Goal: Task Accomplishment & Management: Use online tool/utility

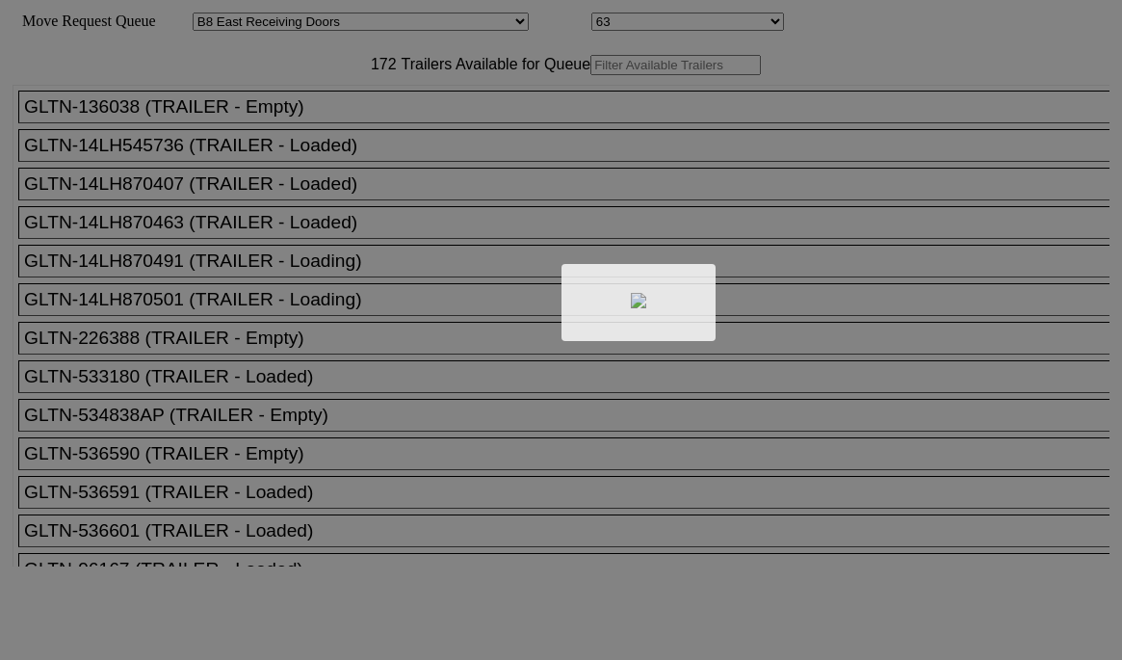
select select "536"
select select "8231"
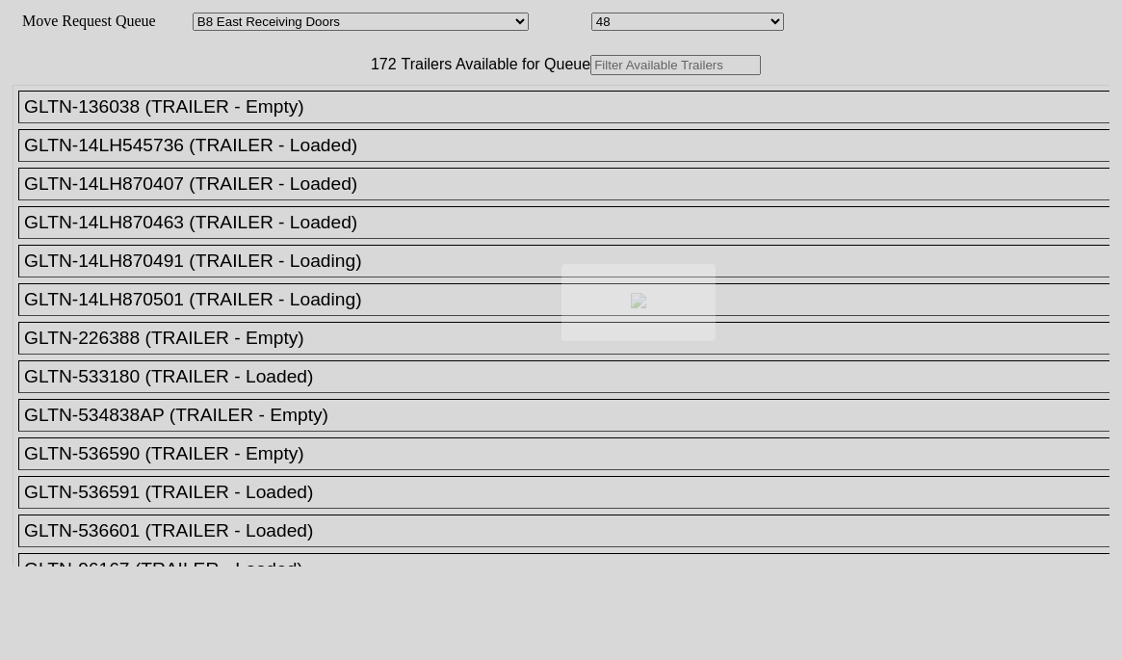
click at [314, 103] on div at bounding box center [561, 330] width 1122 height 660
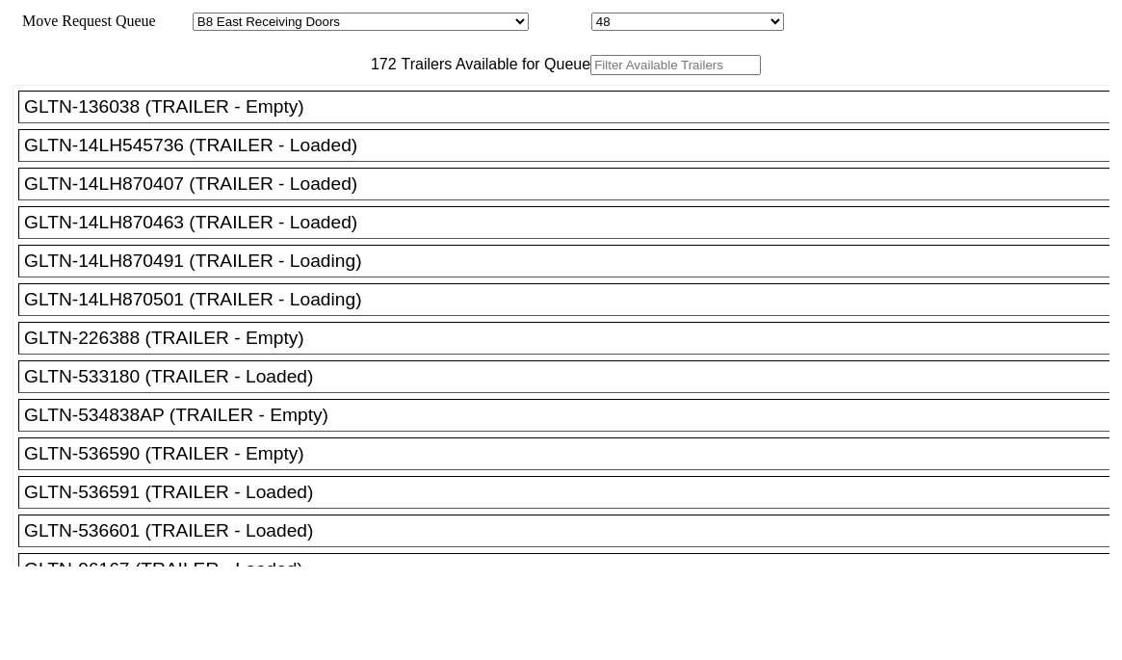
drag, startPoint x: 0, startPoint y: 0, endPoint x: 314, endPoint y: 103, distance: 330.5
click at [591, 75] on input "text" at bounding box center [676, 65] width 171 height 20
paste input "TCKU7357449"
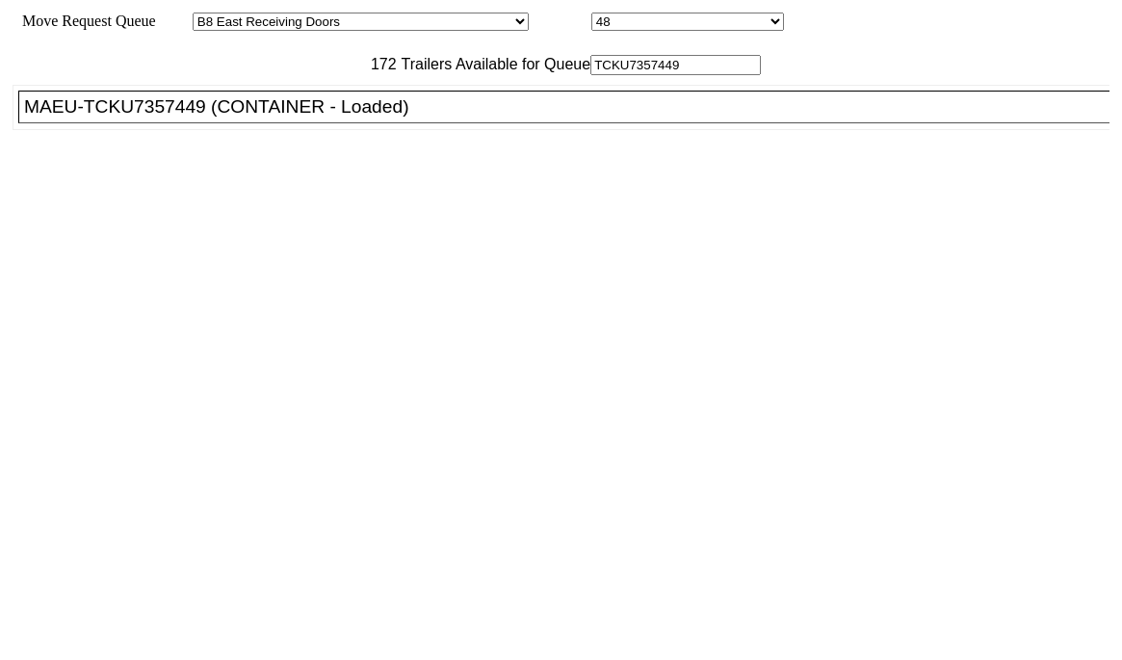
type input "TCKU7357449"
click at [293, 118] on div "MAEU-TCKU7357449 (CONTAINER - Loaded)" at bounding box center [572, 106] width 1097 height 21
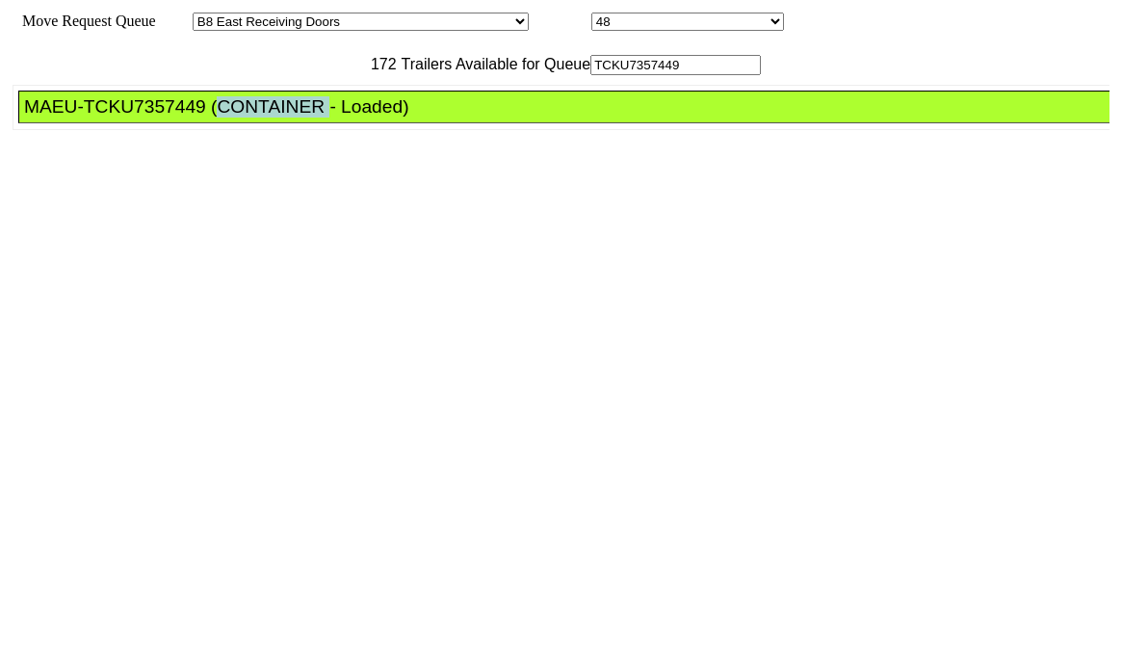
click at [293, 118] on div "MAEU-TCKU7357449 (CONTAINER - Loaded)" at bounding box center [572, 106] width 1097 height 21
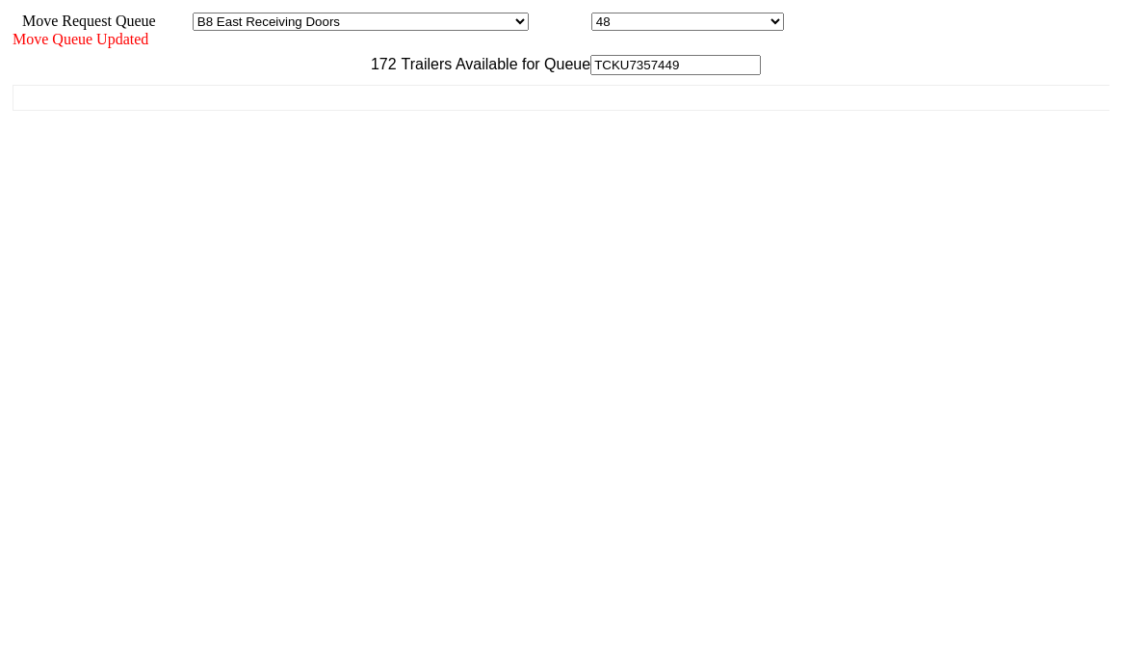
drag, startPoint x: 1005, startPoint y: 628, endPoint x: 995, endPoint y: 637, distance: 13.0
